Goal: Task Accomplishment & Management: Manage account settings

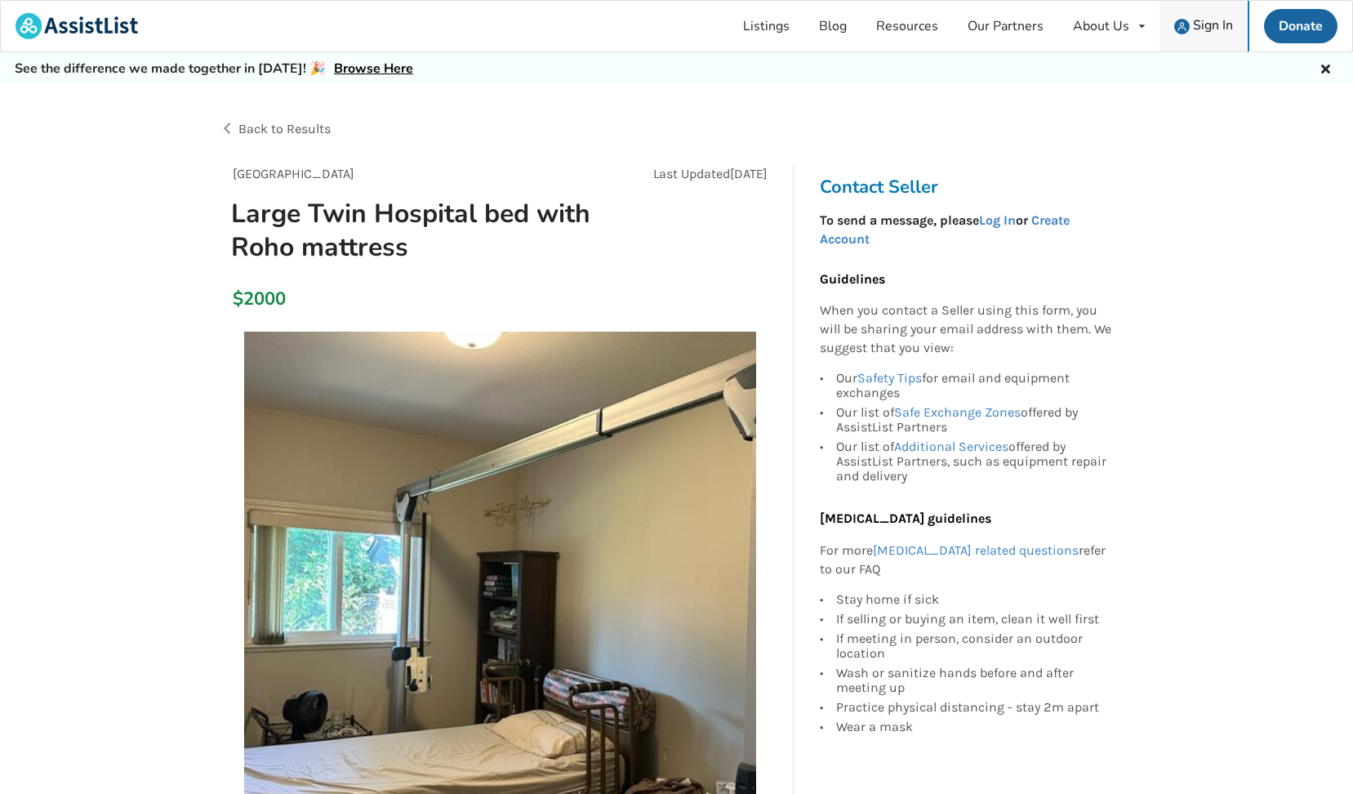
click at [1210, 24] on span "Sign In" at bounding box center [1213, 25] width 40 height 18
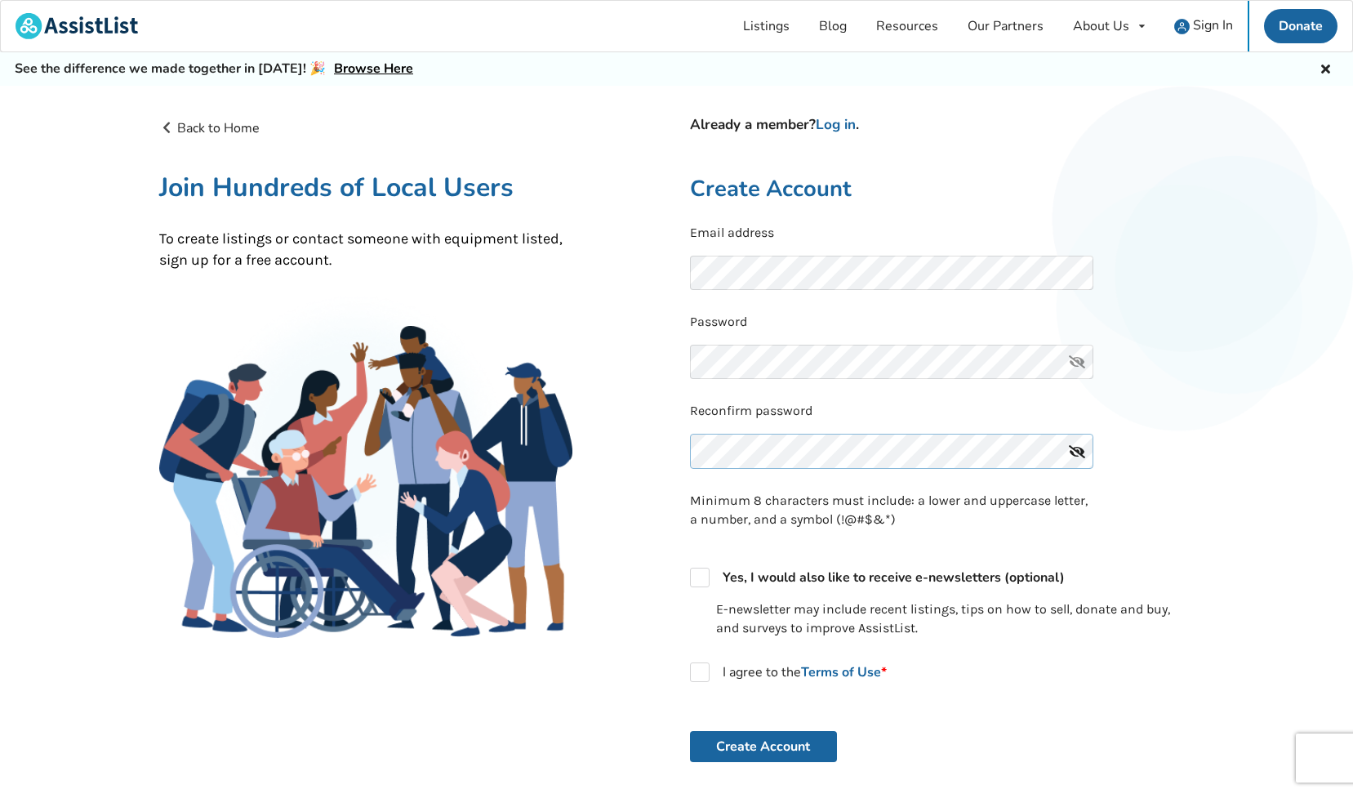
click at [690, 731] on button "Create Account" at bounding box center [763, 746] width 147 height 31
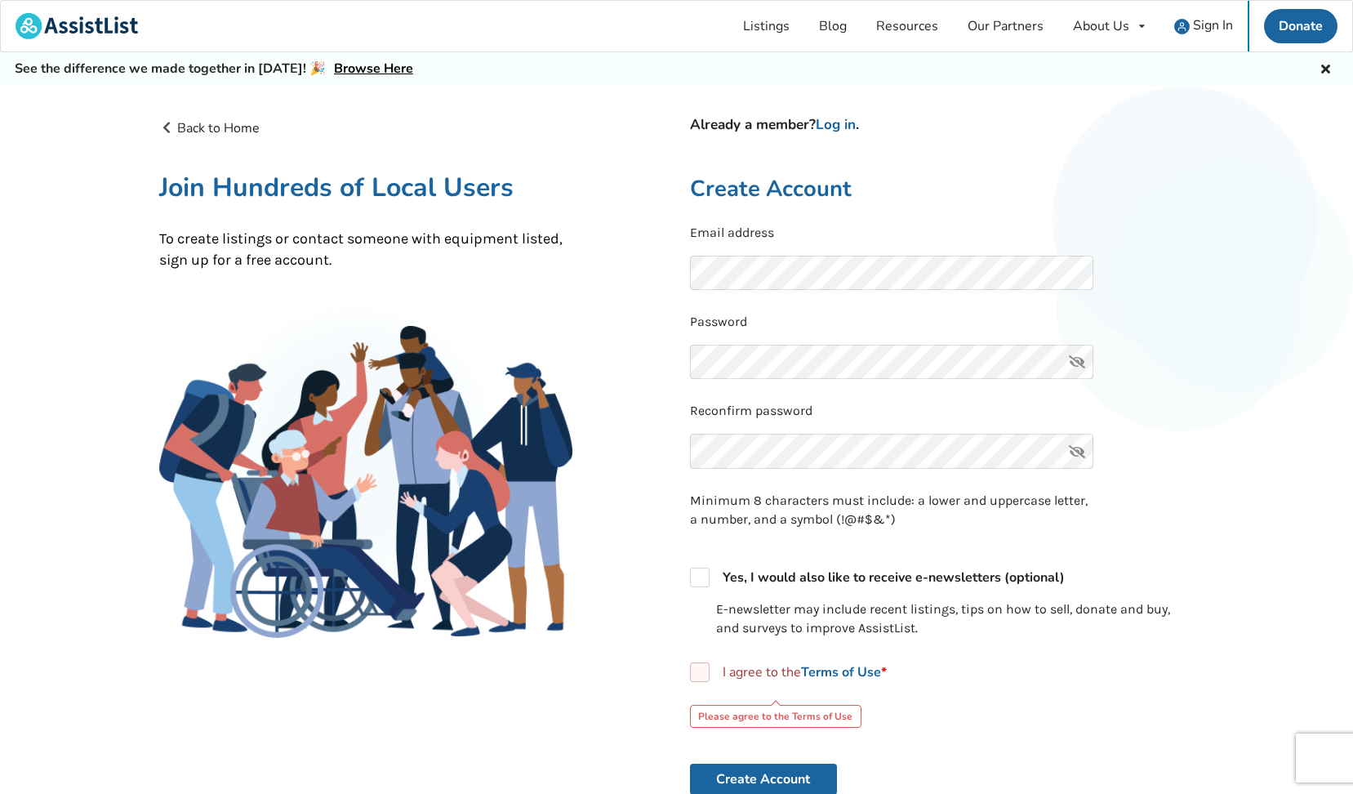
click at [684, 573] on div "Already a member? Log in . Create Account Email address Password Reconfirm pass…" at bounding box center [942, 536] width 531 height 836
drag, startPoint x: 702, startPoint y: 676, endPoint x: 693, endPoint y: 603, distance: 74.1
click at [705, 677] on label "I agree to the Terms of Use *" at bounding box center [788, 672] width 197 height 20
checkbox input "true"
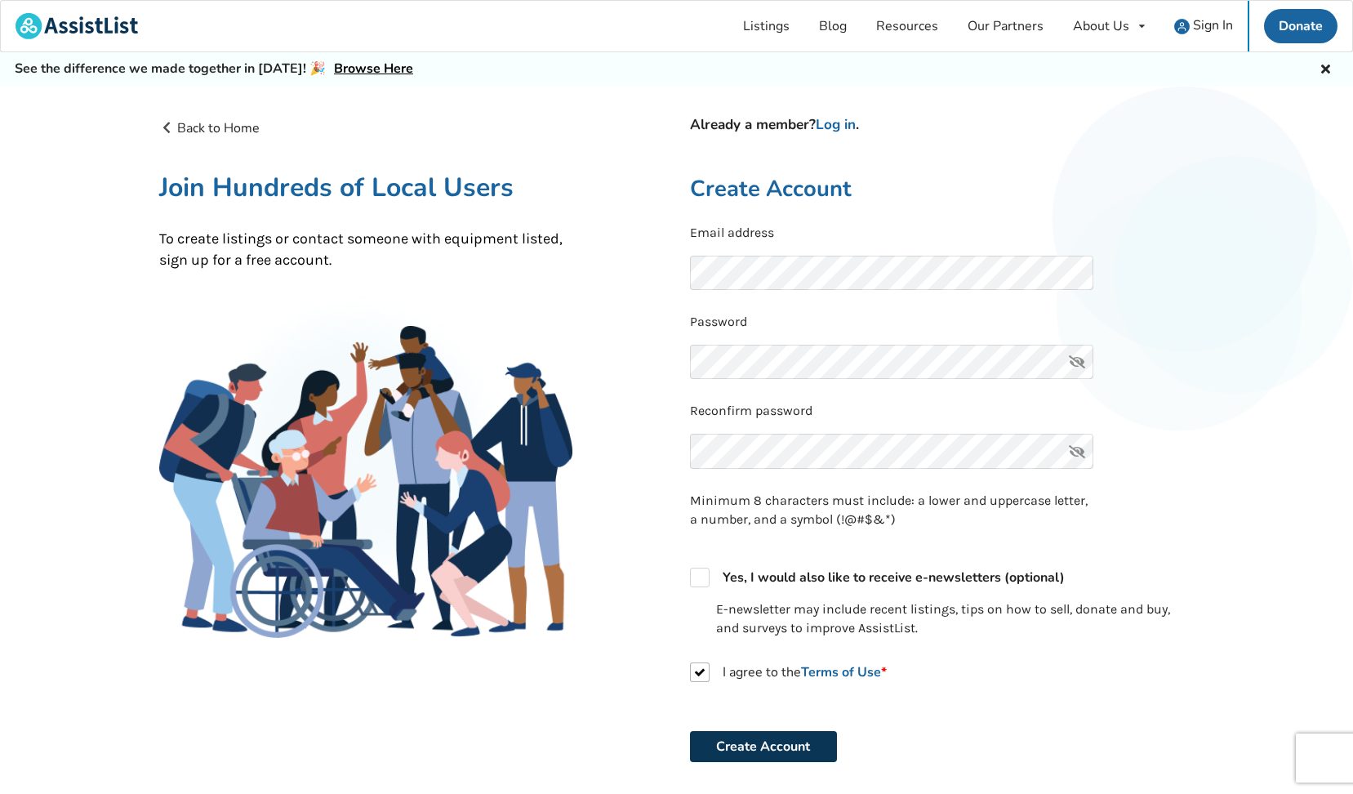
click at [761, 753] on button "Create Account" at bounding box center [763, 746] width 147 height 31
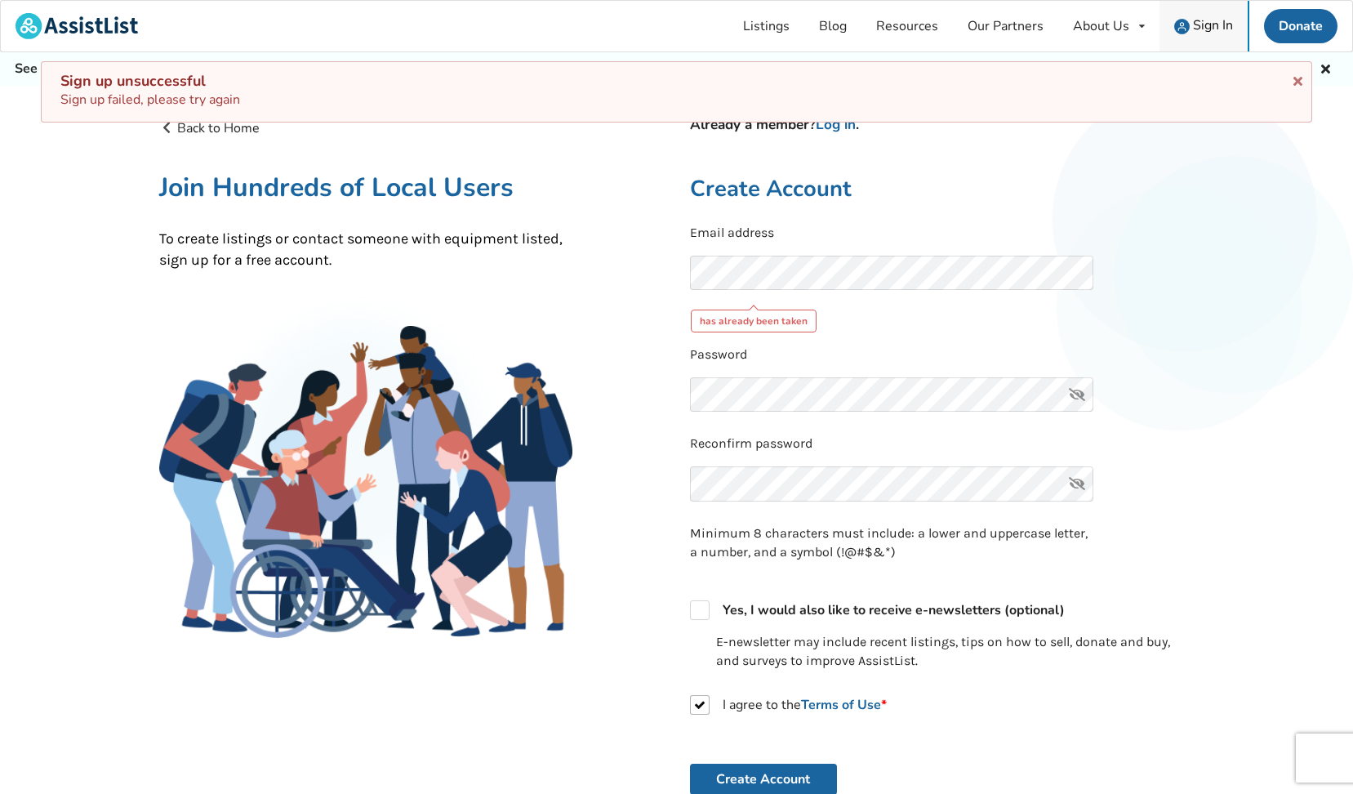
click at [1217, 15] on link "Sign In" at bounding box center [1204, 26] width 88 height 51
click at [1212, 21] on span "Sign In" at bounding box center [1213, 25] width 40 height 18
click at [840, 126] on link "Log in" at bounding box center [836, 124] width 40 height 19
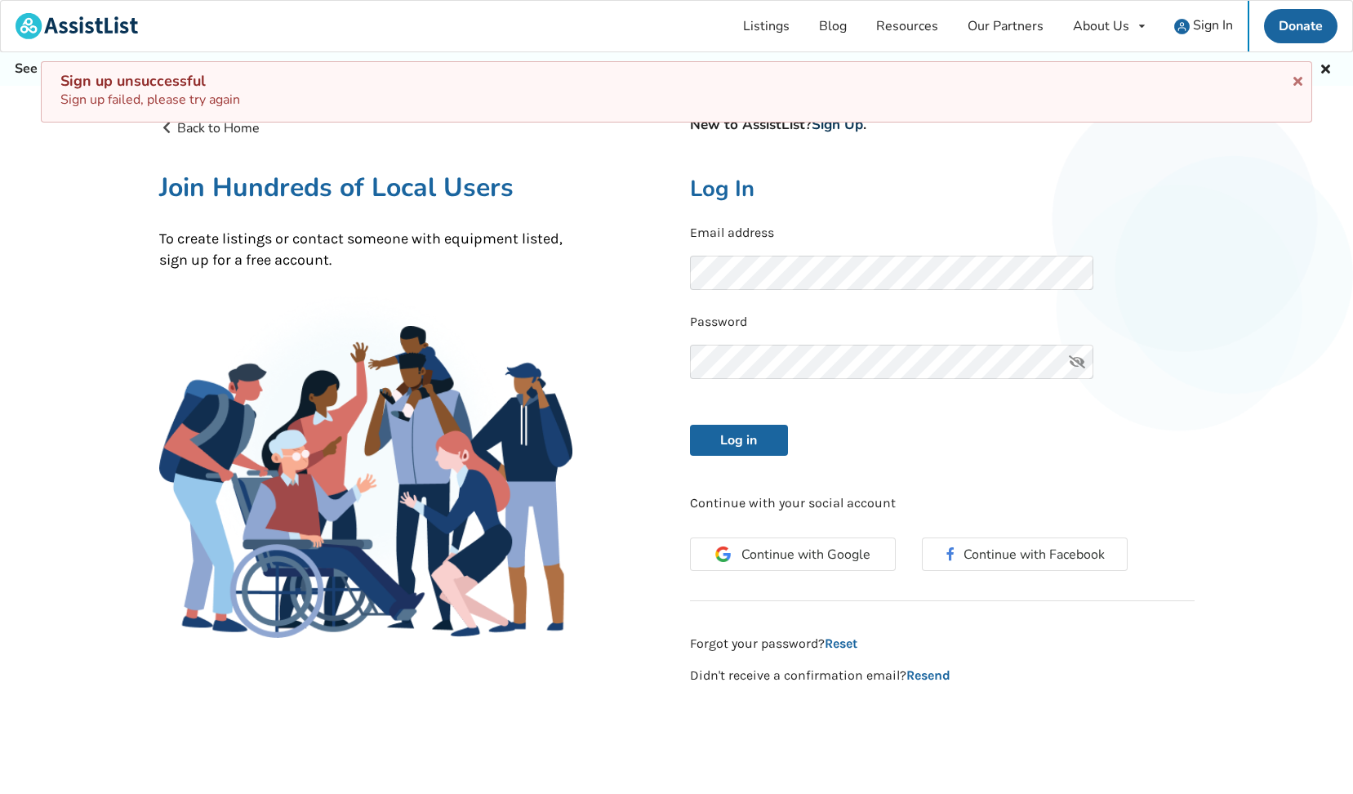
click at [840, 126] on link "Sign Up" at bounding box center [837, 124] width 51 height 19
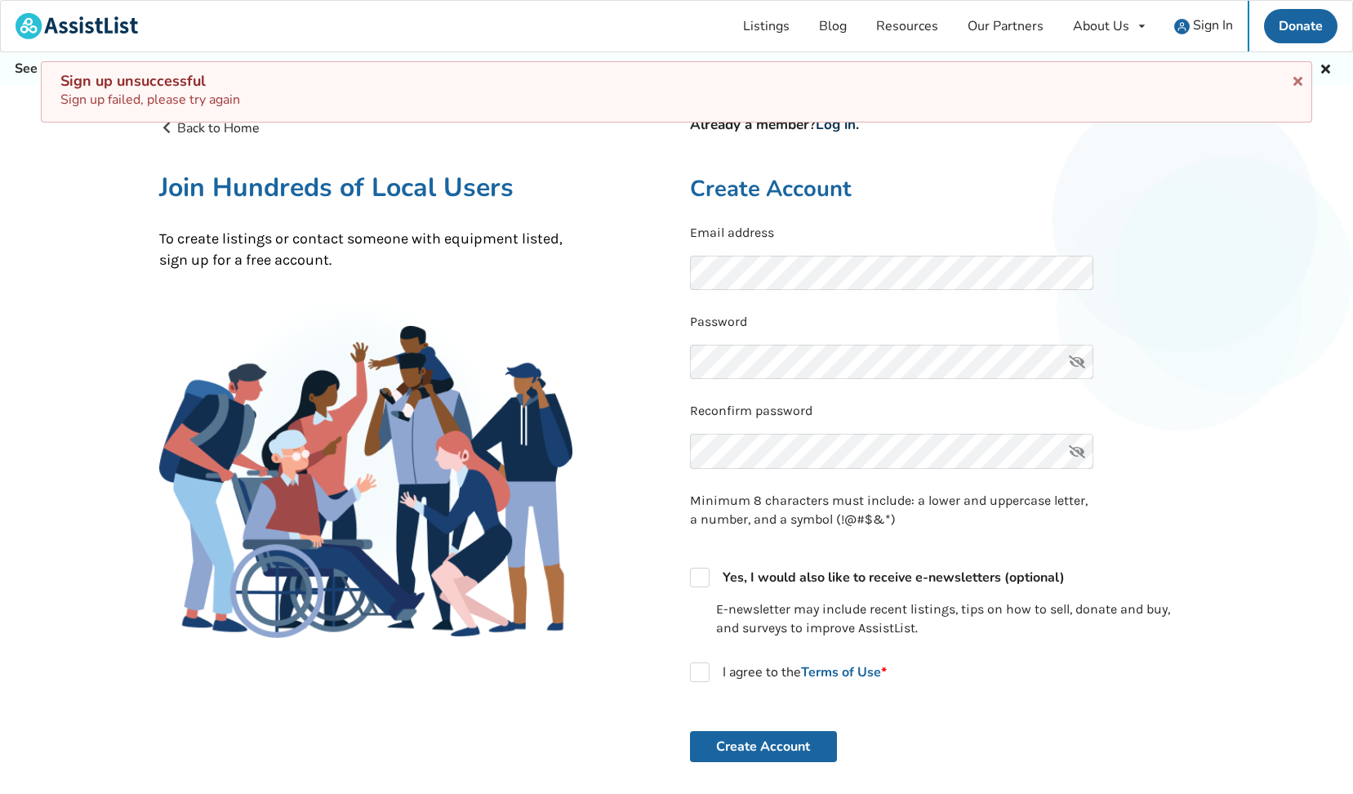
click at [839, 127] on link "Log in" at bounding box center [836, 124] width 40 height 19
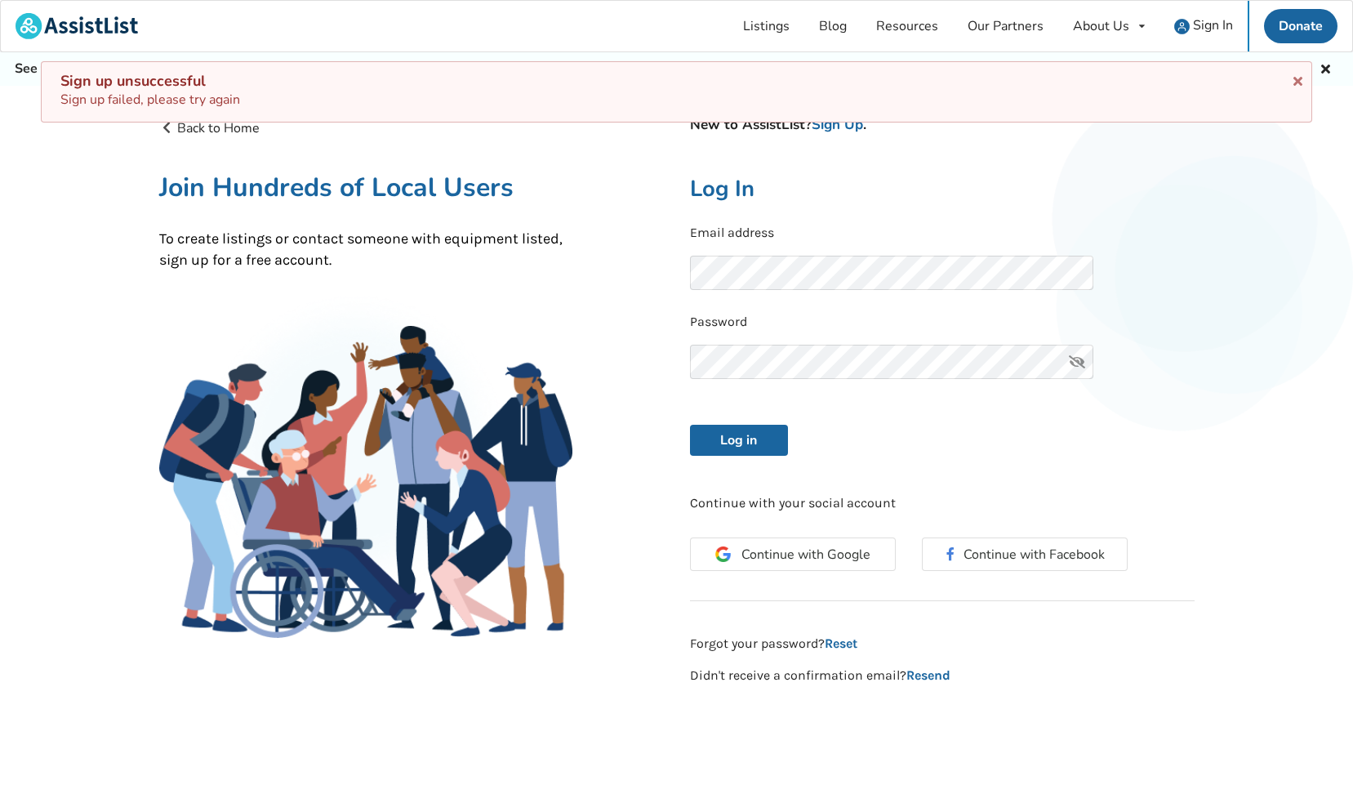
click at [1072, 363] on icon at bounding box center [1077, 362] width 33 height 35
click at [763, 435] on button "Log in" at bounding box center [739, 440] width 98 height 31
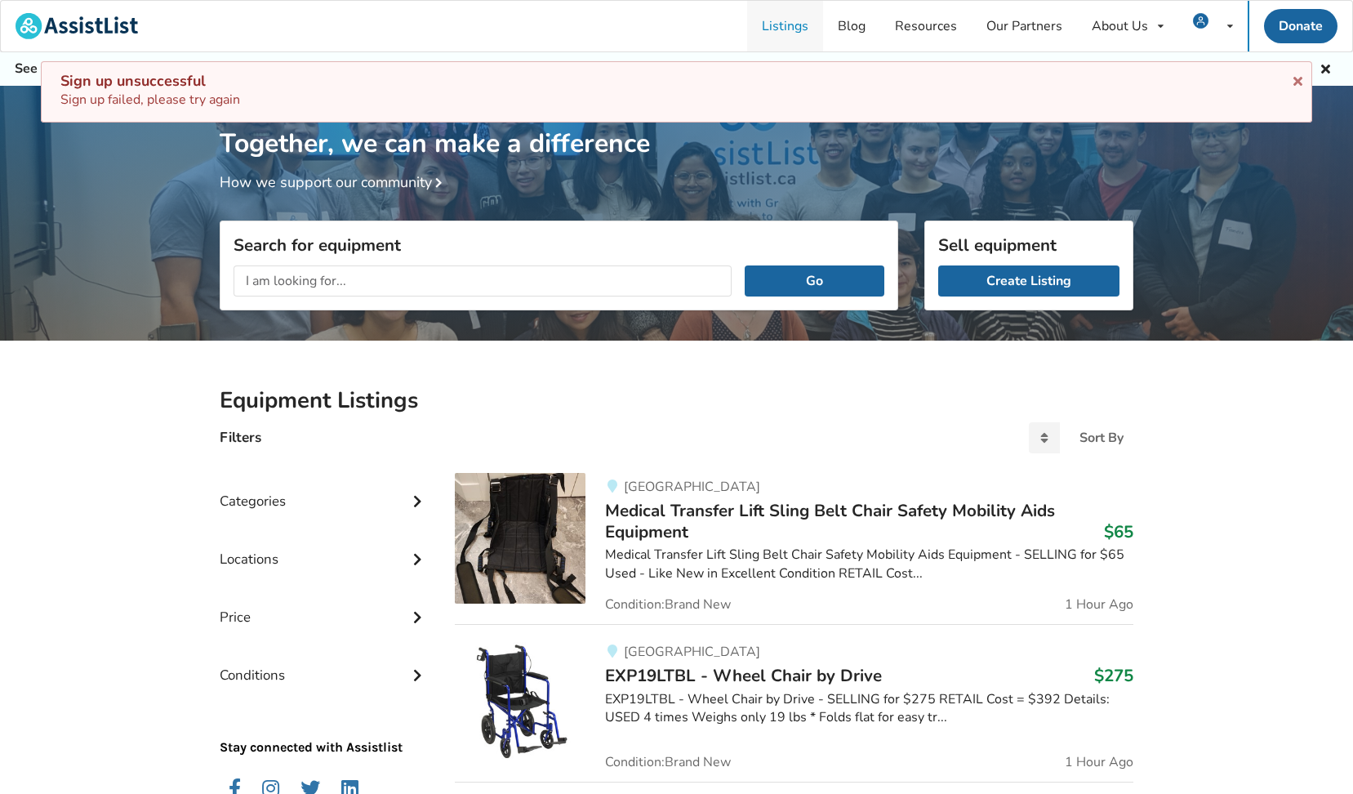
click at [777, 25] on link "Listings" at bounding box center [785, 26] width 76 height 51
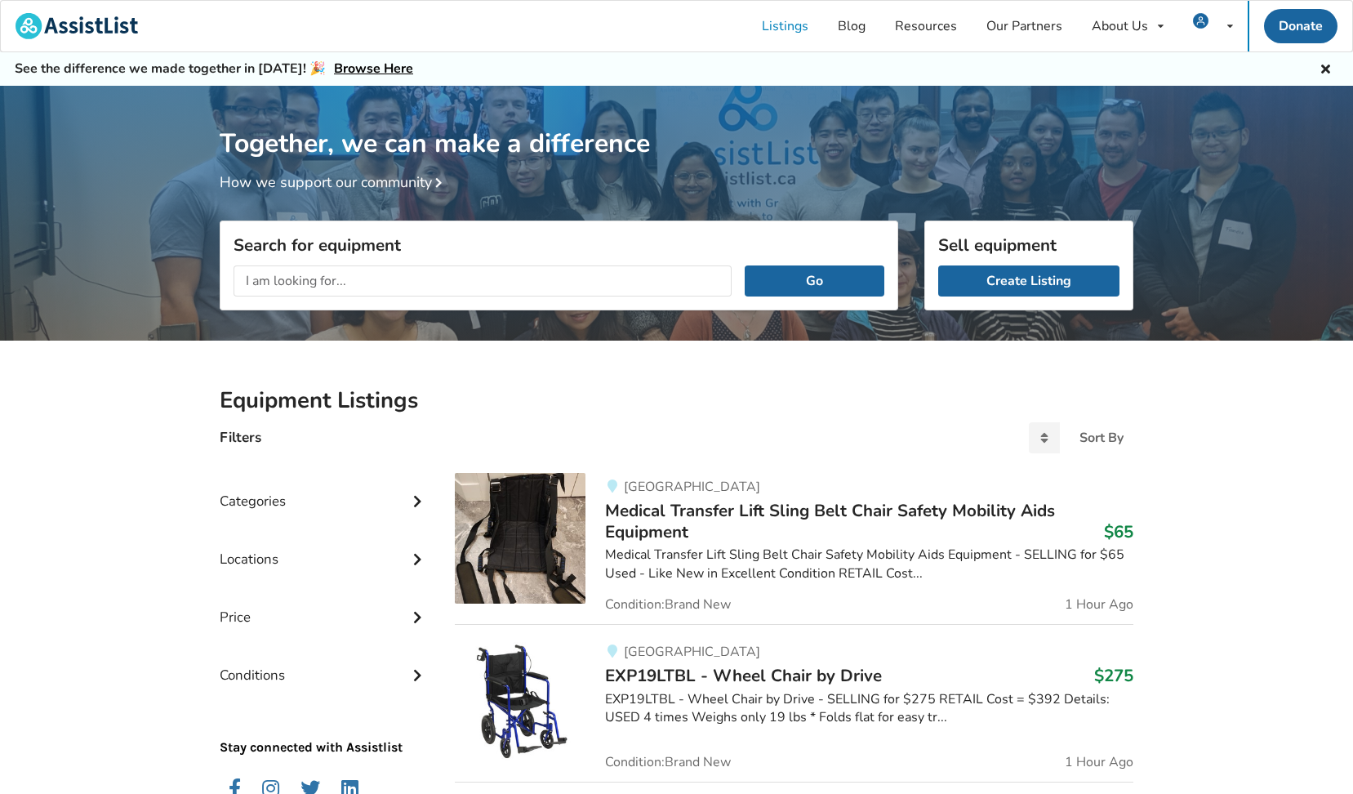
click at [1326, 73] on icon at bounding box center [1326, 66] width 16 height 13
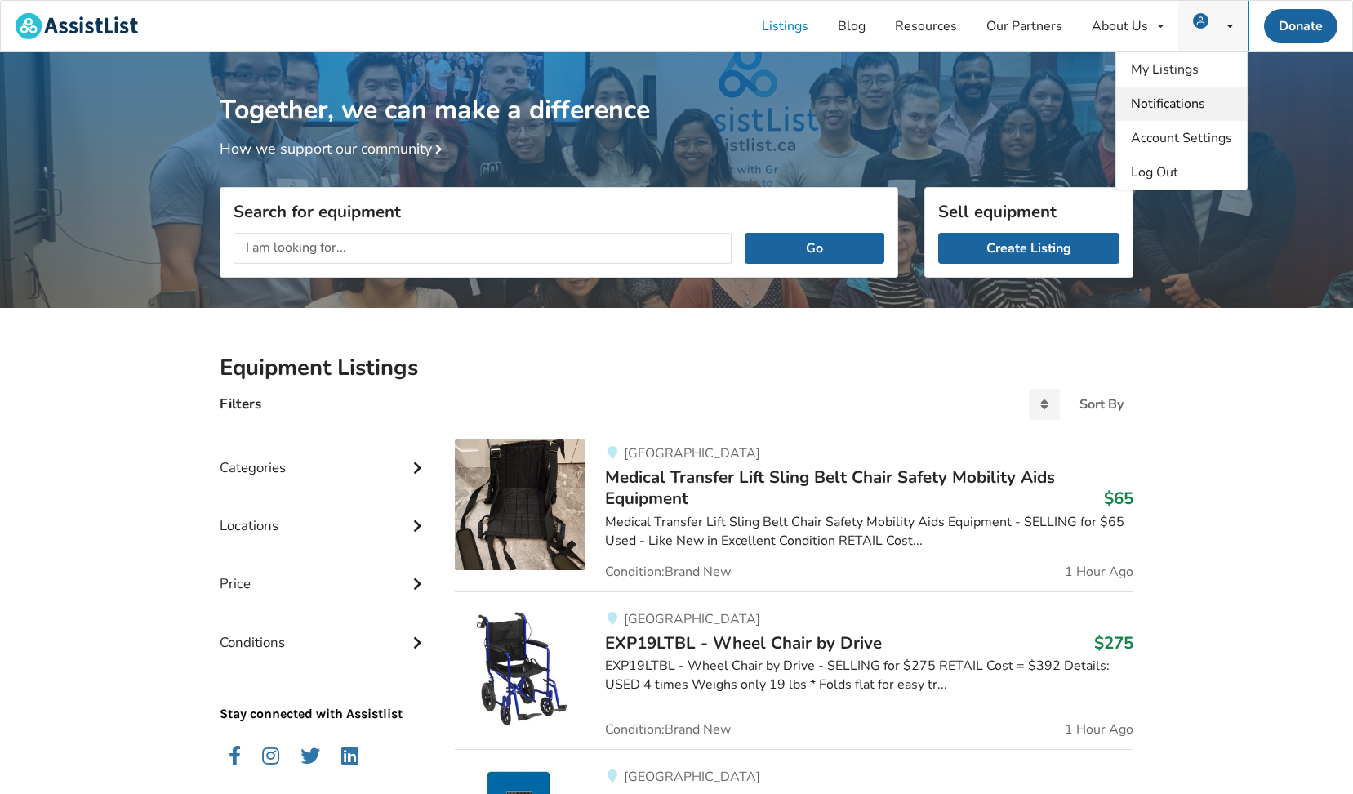
click at [1167, 92] on link "Notifications" at bounding box center [1182, 104] width 131 height 34
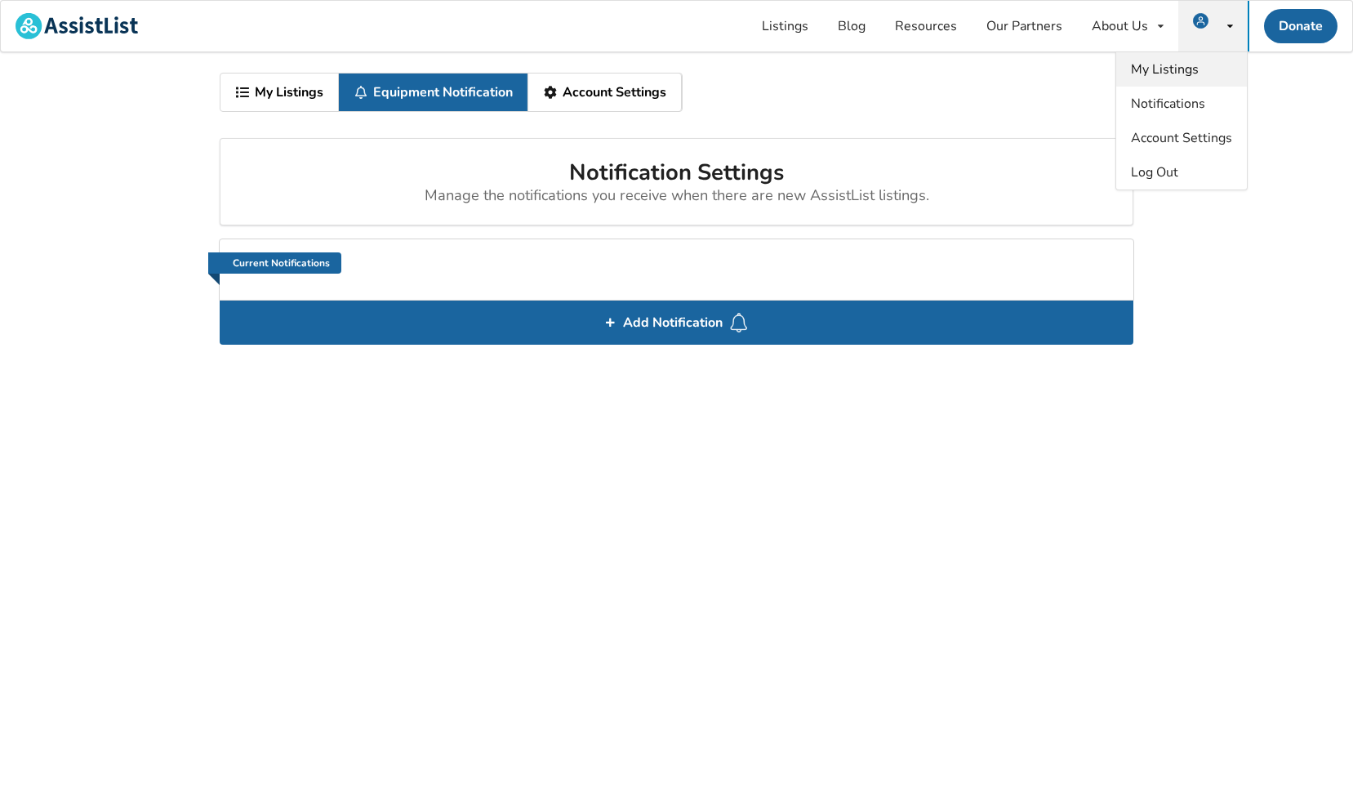
click at [1166, 70] on span "My Listings" at bounding box center [1165, 69] width 68 height 18
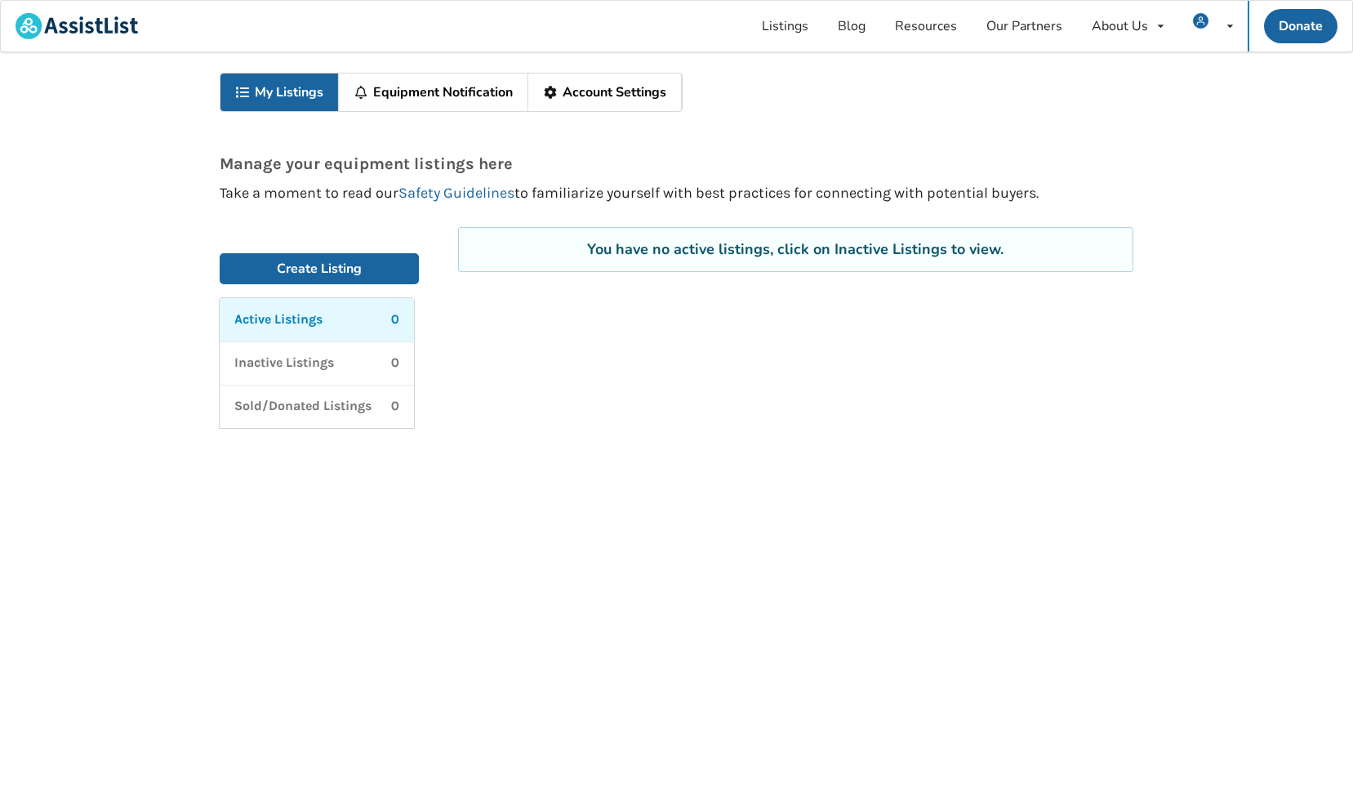
click at [511, 88] on link "Equipment Notification" at bounding box center [433, 93] width 189 height 38
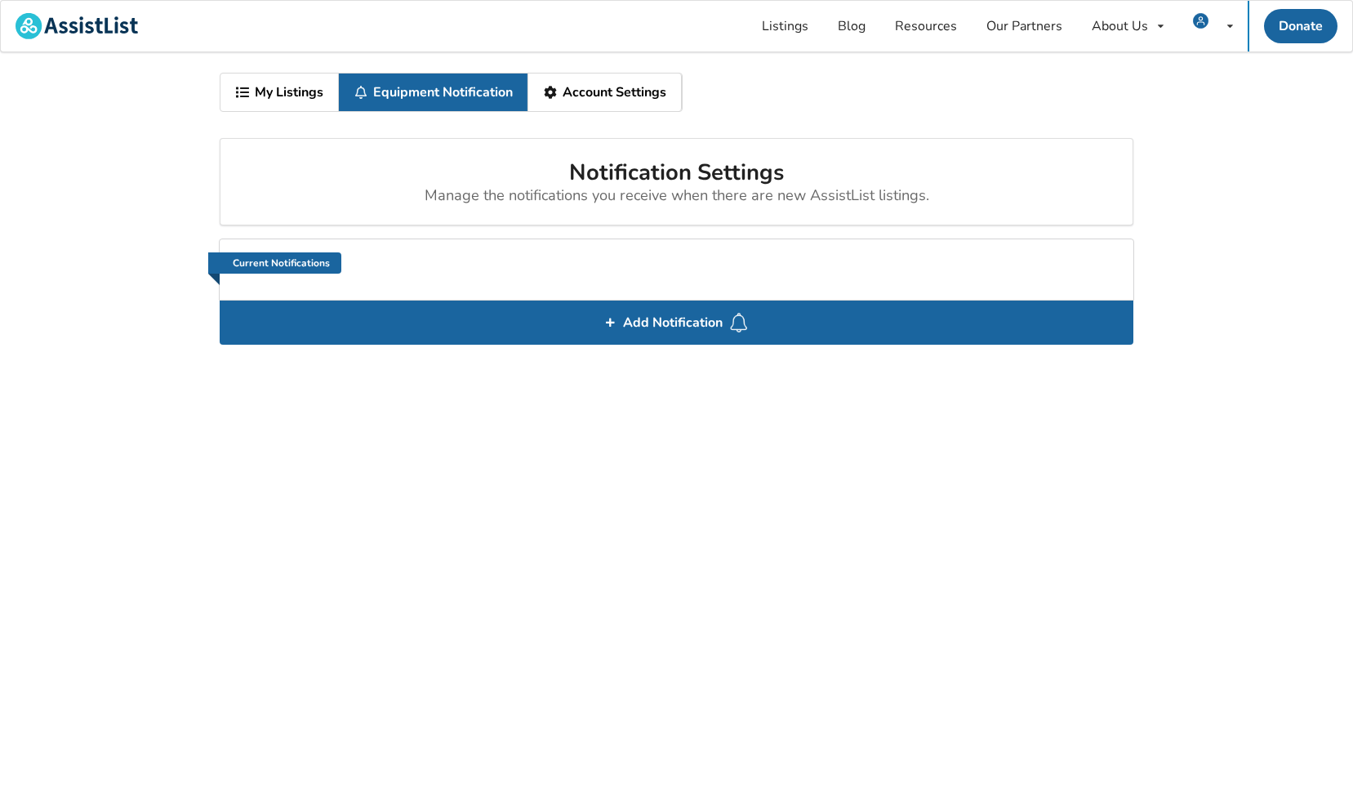
click at [559, 89] on link "Account Settings" at bounding box center [605, 93] width 154 height 38
